Goal: Task Accomplishment & Management: Manage account settings

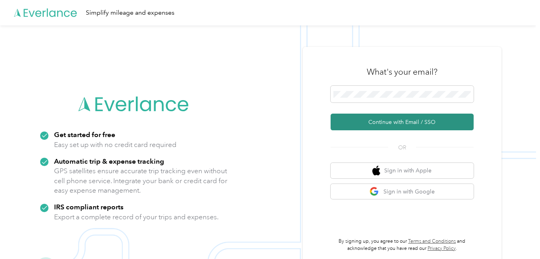
click at [386, 127] on button "Continue with Email / SSO" at bounding box center [401, 122] width 143 height 17
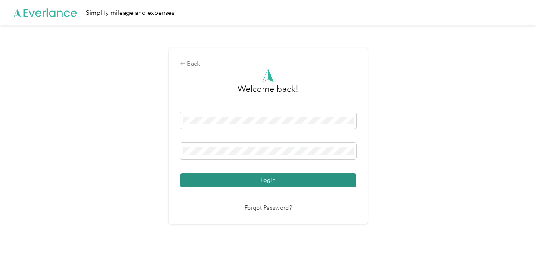
click at [249, 187] on button "Login" at bounding box center [268, 180] width 176 height 14
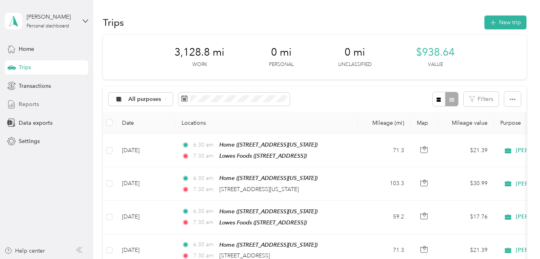
click at [36, 102] on span "Reports" at bounding box center [29, 104] width 20 height 8
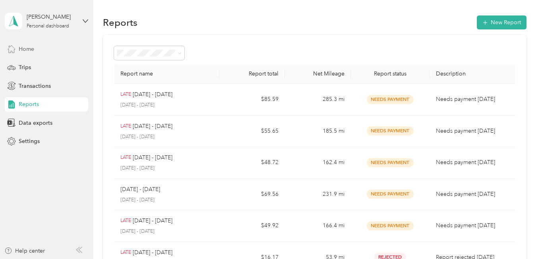
click at [33, 52] on span "Home" at bounding box center [26, 49] width 15 height 8
